Goal: Find specific page/section: Find specific page/section

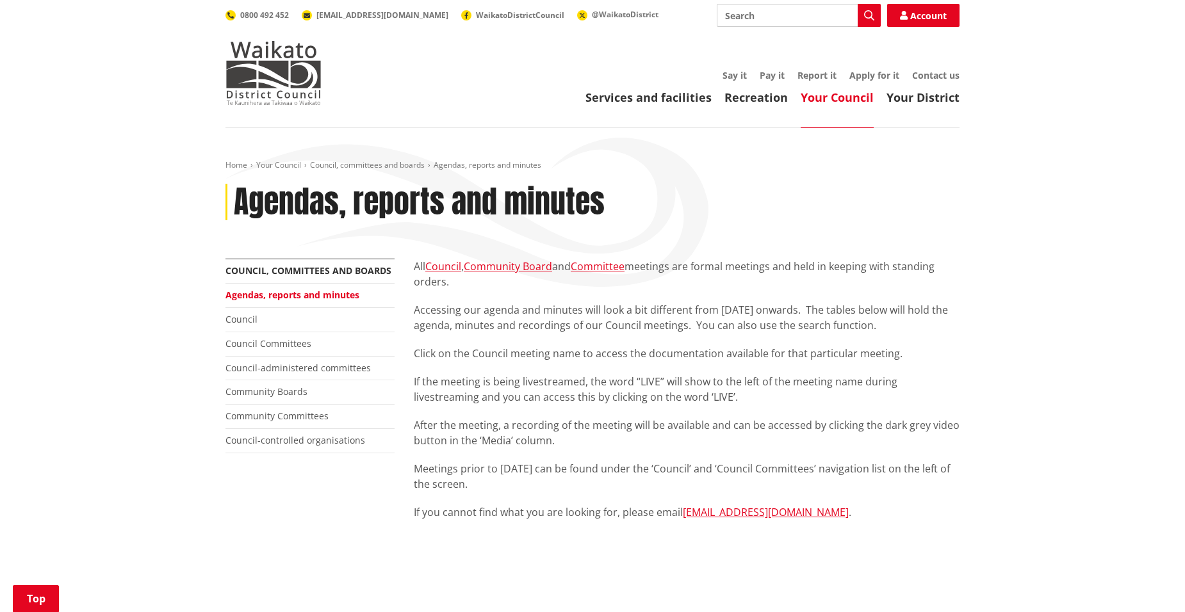
scroll to position [513, 0]
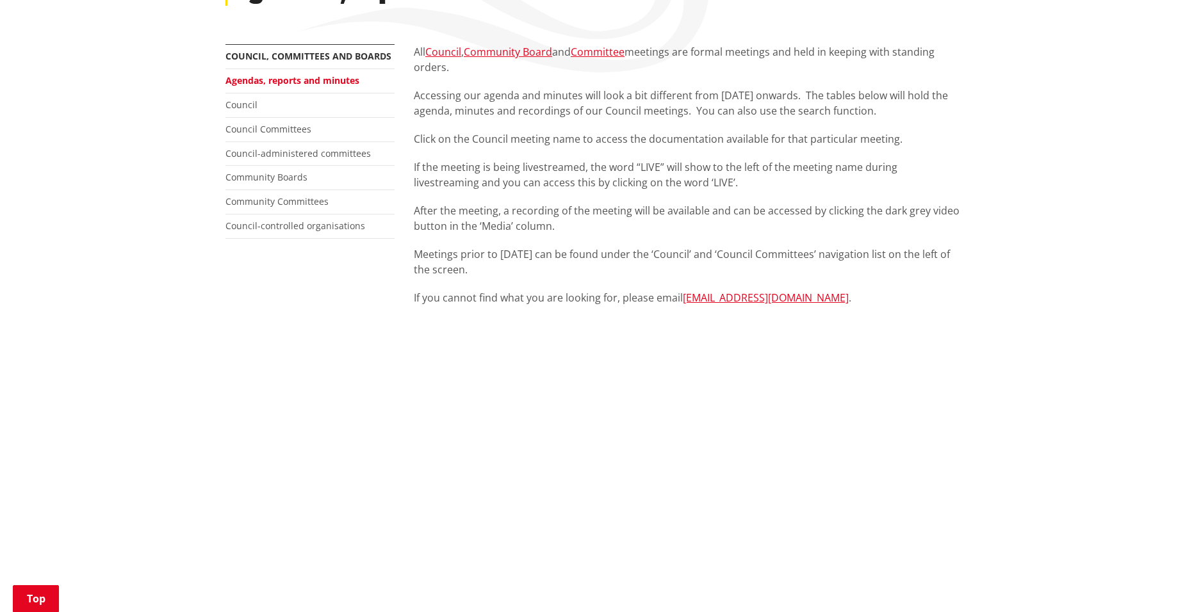
scroll to position [192, 0]
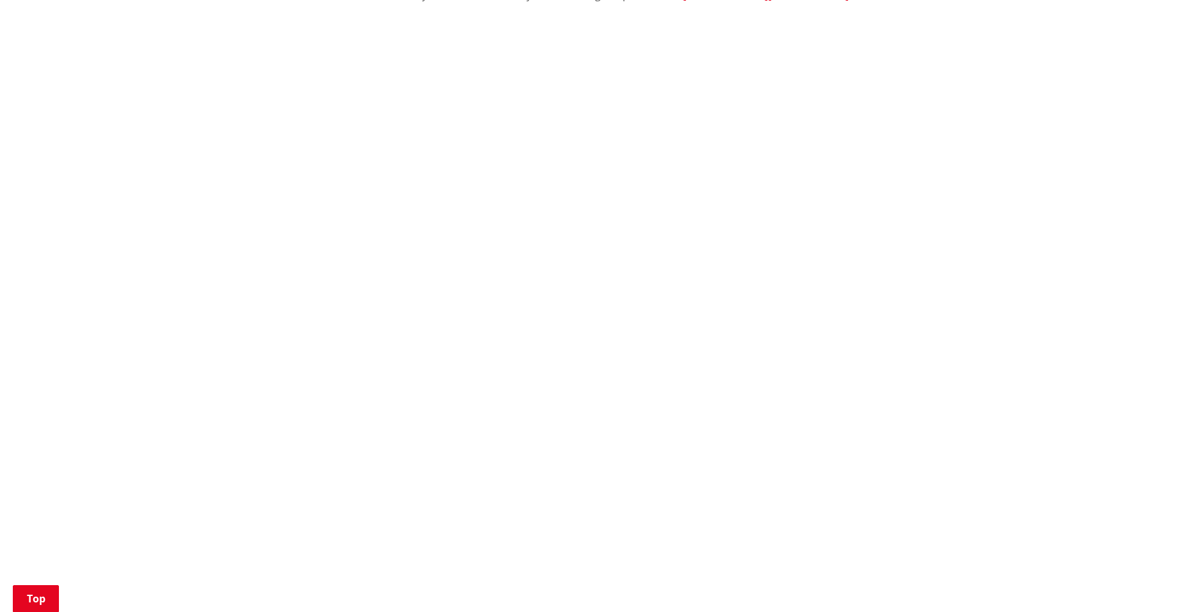
scroll to position [448, 0]
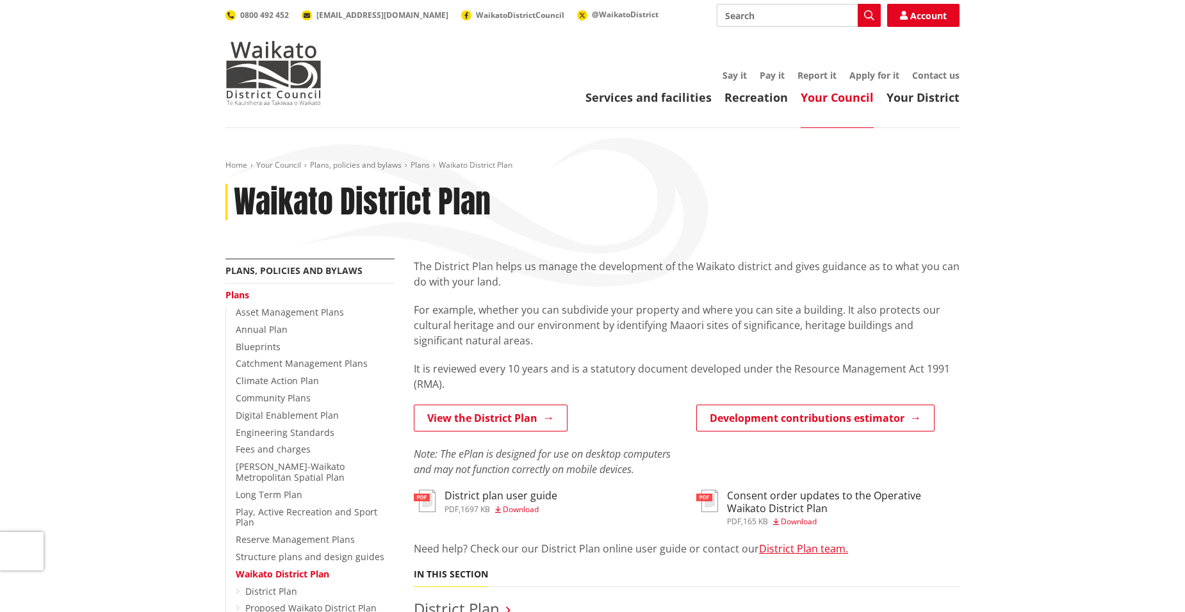
drag, startPoint x: 1076, startPoint y: 276, endPoint x: 1070, endPoint y: 273, distance: 6.6
click at [1075, 276] on div "Home Your Council Plans, policies and bylaws Plans Waikato District Plan Waikat…" at bounding box center [592, 616] width 1185 height 976
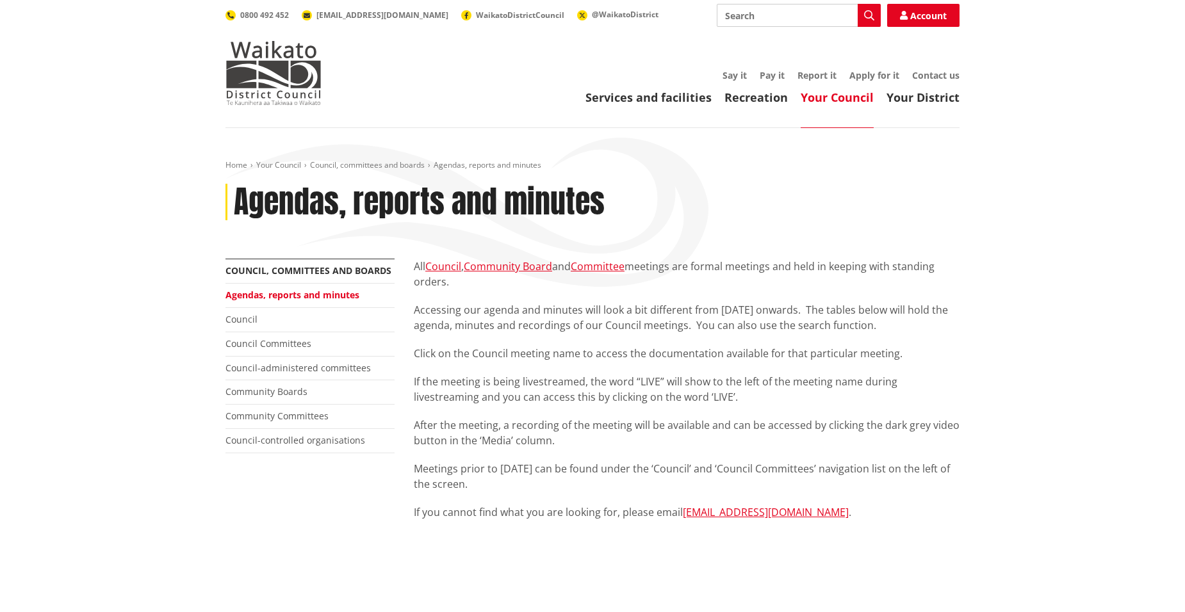
scroll to position [448, 0]
